Goal: Information Seeking & Learning: Understand process/instructions

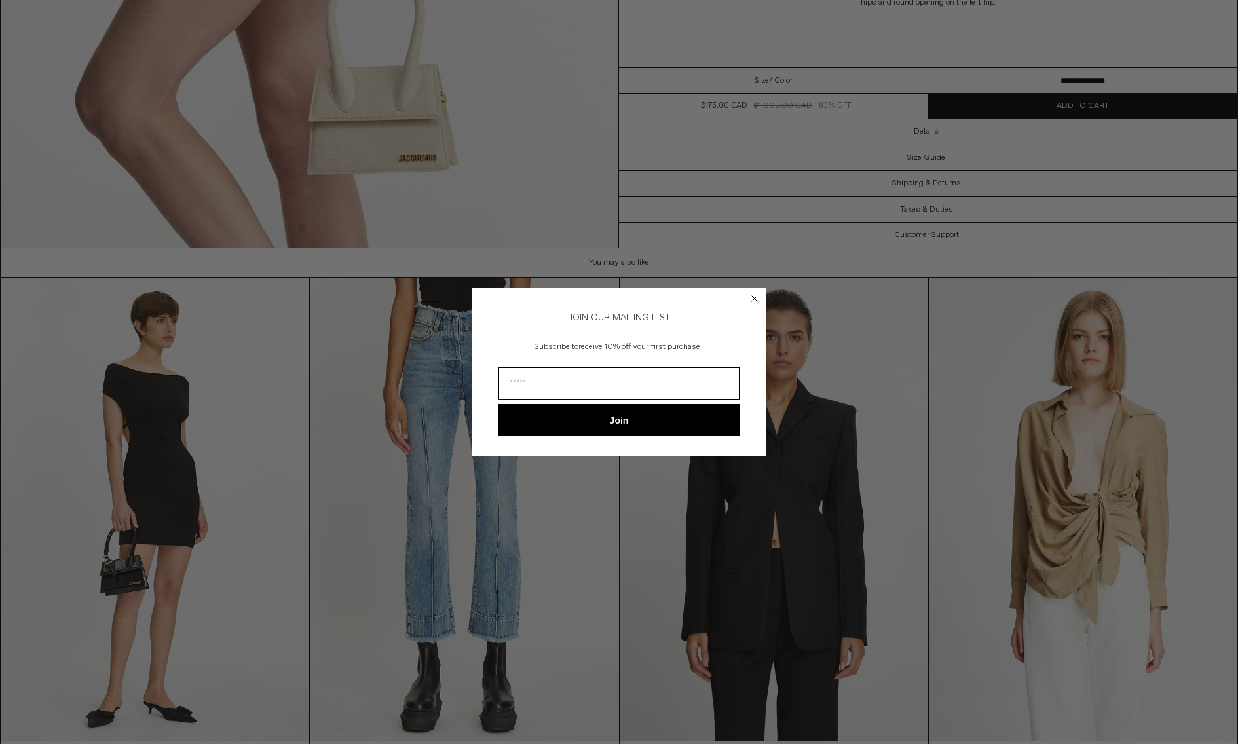
scroll to position [3810, 0]
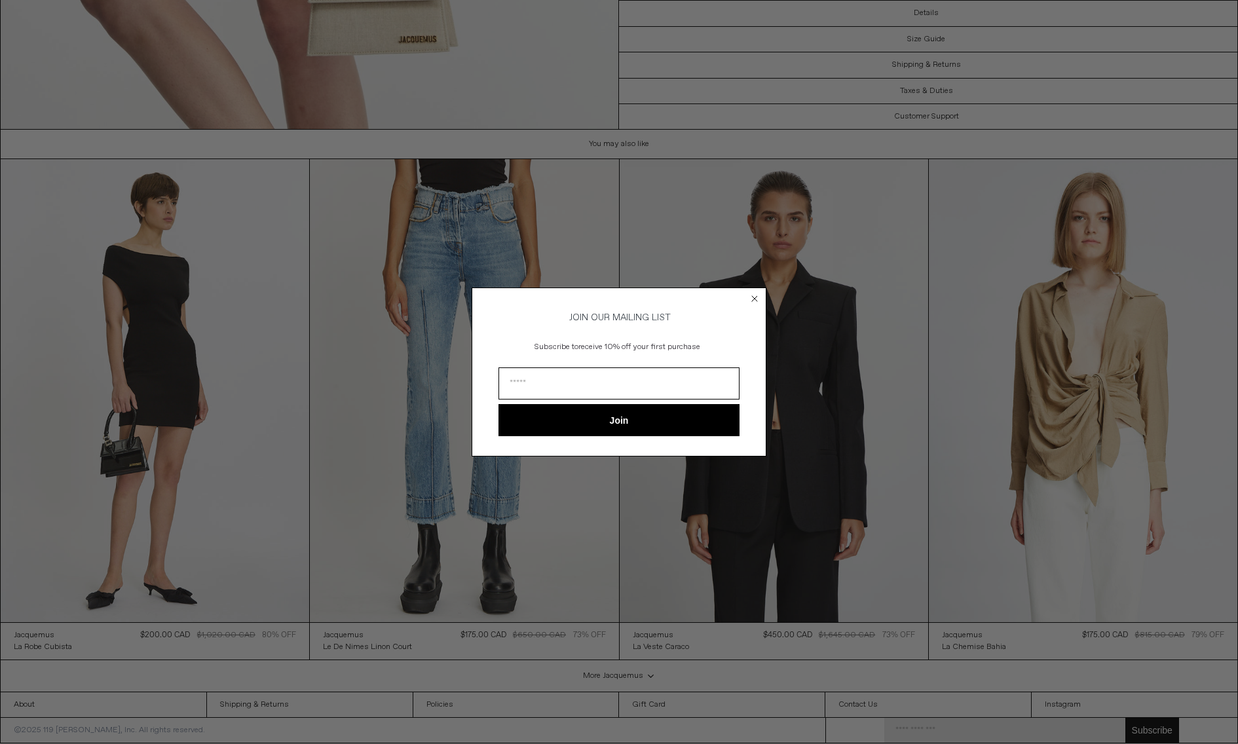
click at [757, 296] on circle "Close dialog" at bounding box center [755, 298] width 12 height 12
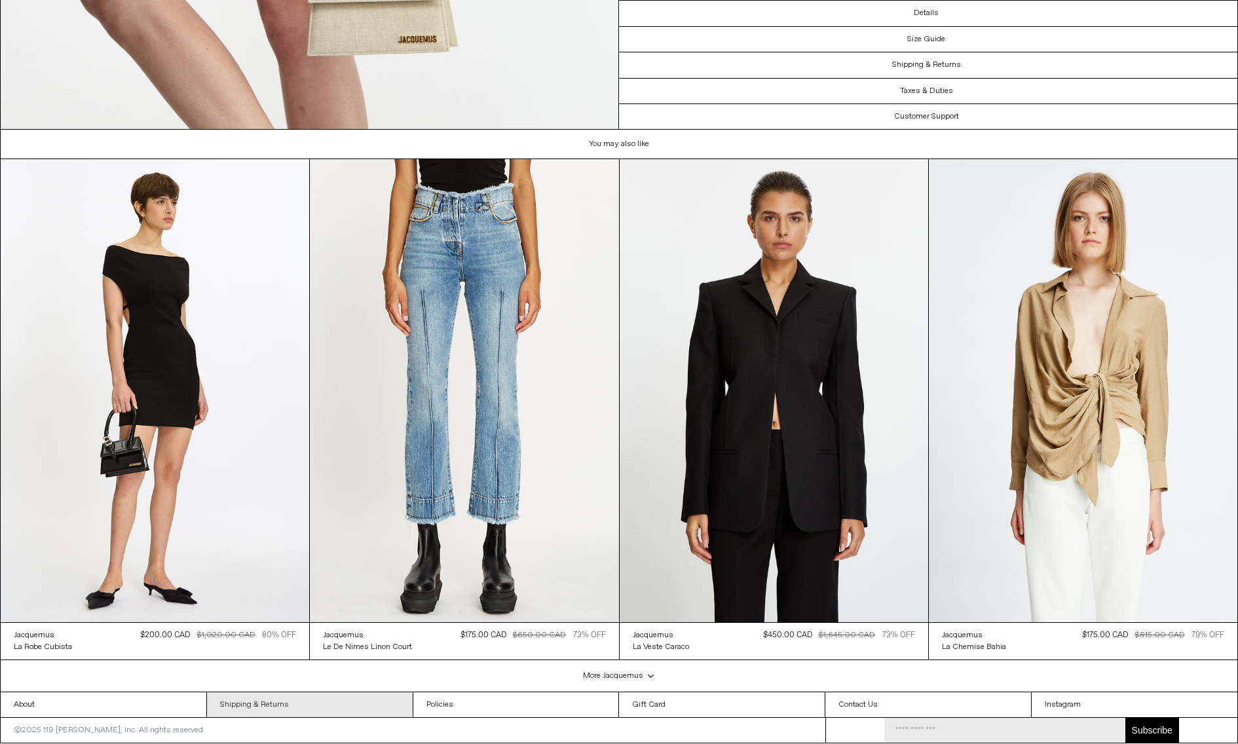
click at [297, 695] on link "Shipping & Returns" at bounding box center [310, 704] width 206 height 25
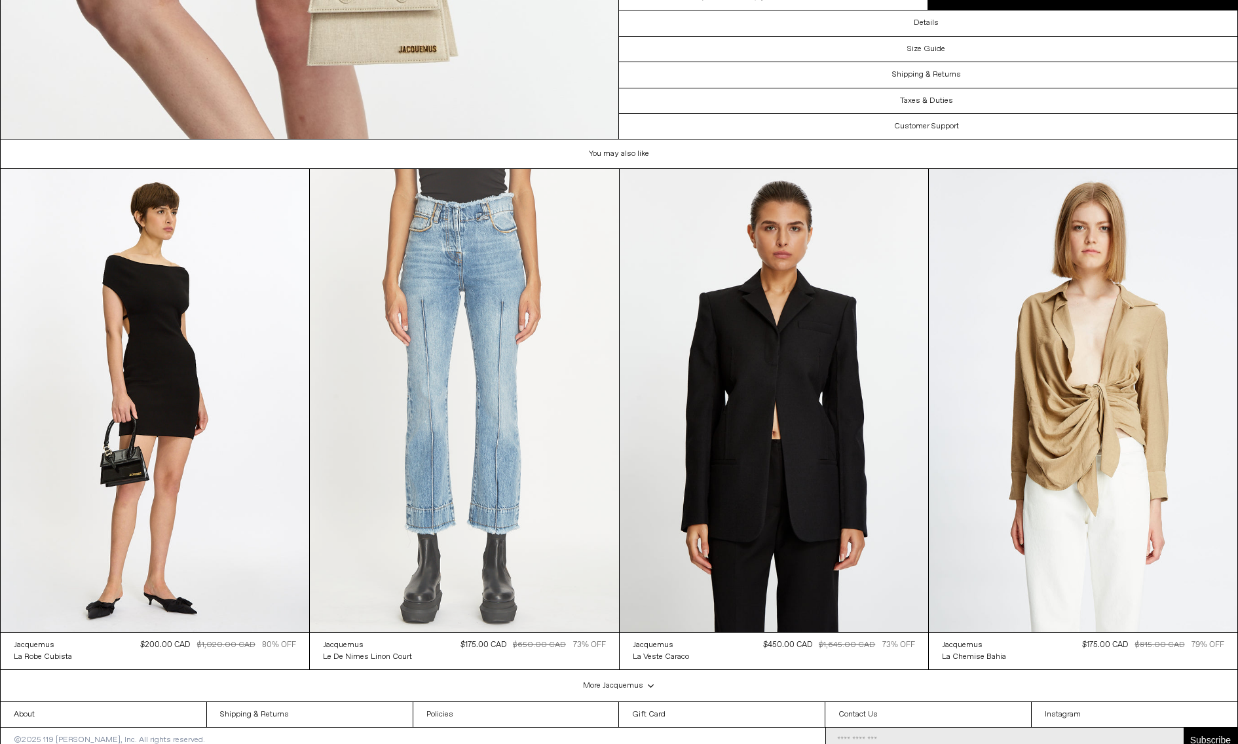
scroll to position [3810, 0]
